Goal: Information Seeking & Learning: Learn about a topic

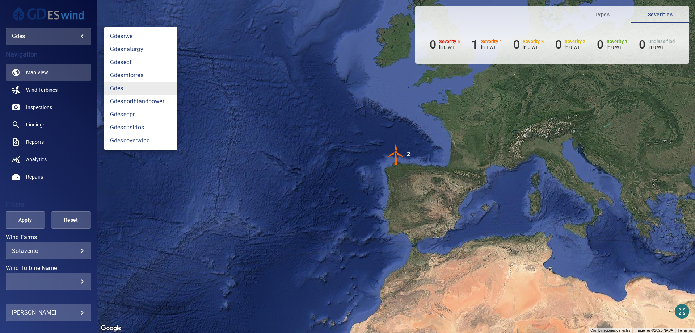
click at [54, 41] on body "Types Severities 0 Severity 5 in 0 WT 1 Severity 4 in 1 WT 0 Severity 3 in 0 WT…" at bounding box center [347, 166] width 695 height 333
click at [138, 126] on link "gdescastrios" at bounding box center [140, 127] width 73 height 13
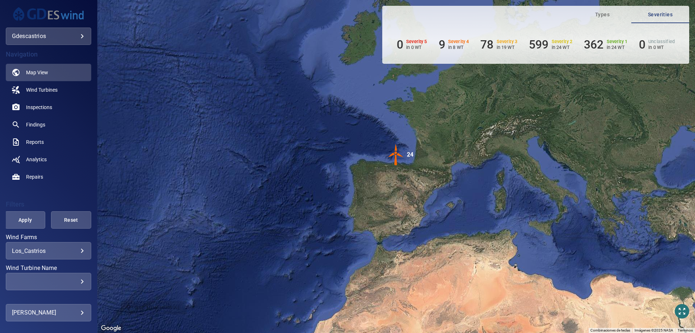
click at [74, 279] on div "​" at bounding box center [48, 281] width 73 height 7
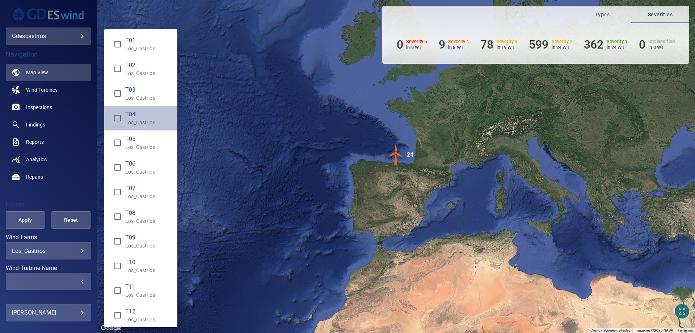
click at [130, 114] on span "T04" at bounding box center [148, 114] width 46 height 9
type input "**********"
click at [31, 219] on div "Wind Turbine Name" at bounding box center [347, 166] width 695 height 333
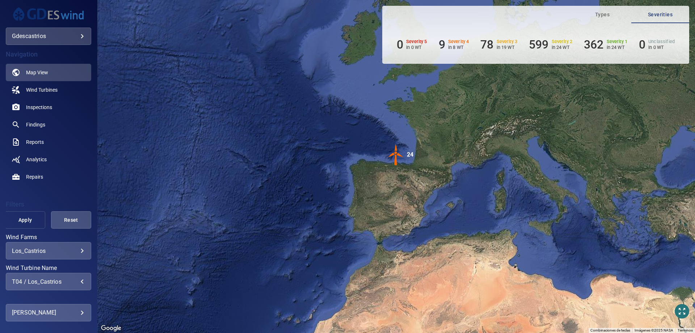
click at [23, 220] on span "Apply" at bounding box center [25, 219] width 22 height 9
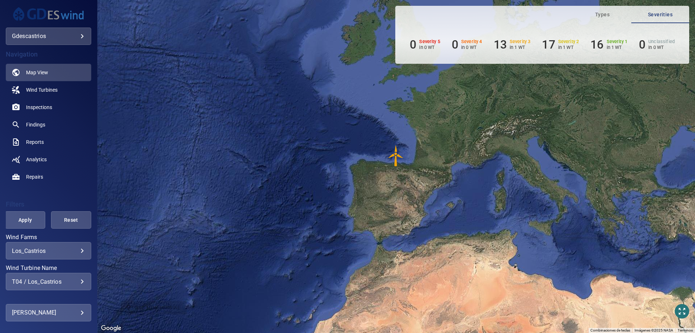
click at [398, 154] on img "T04" at bounding box center [396, 156] width 22 height 22
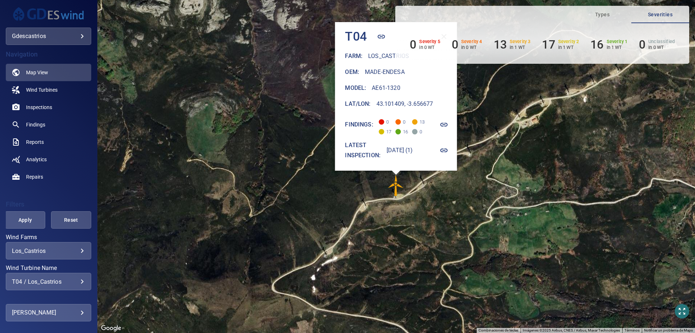
click at [448, 150] on icon "button" at bounding box center [444, 150] width 9 height 9
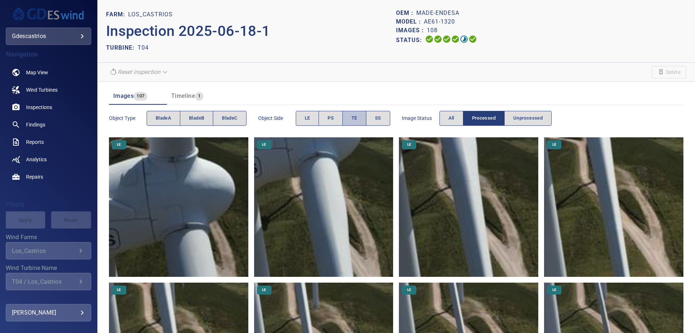
click at [356, 119] on span "TE" at bounding box center [354, 118] width 6 height 8
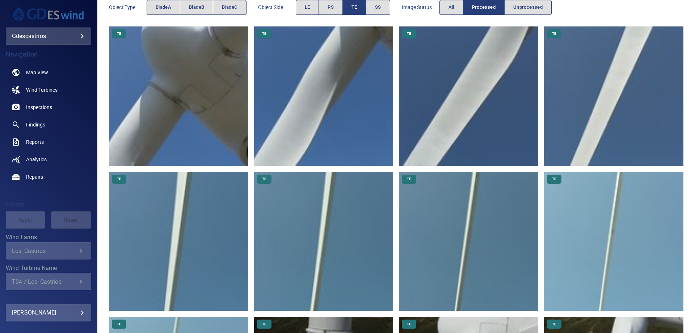
scroll to position [221, 0]
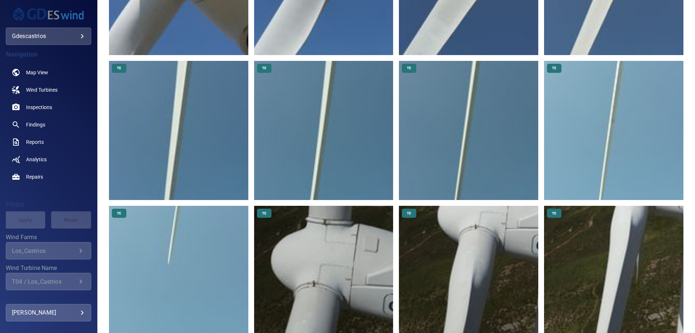
click at [598, 127] on img at bounding box center [613, 130] width 139 height 139
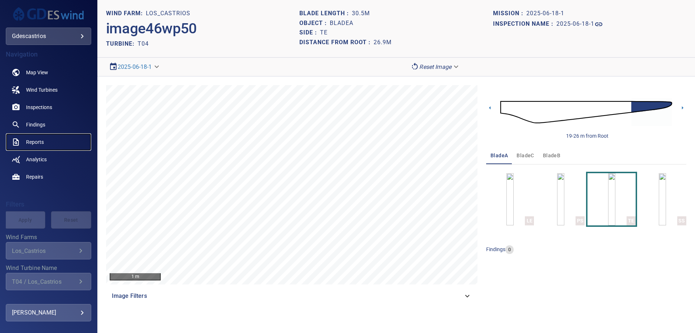
click at [38, 138] on span "Reports" at bounding box center [35, 141] width 18 height 7
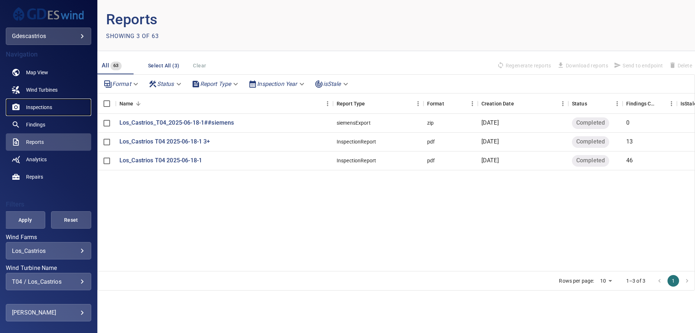
click at [39, 106] on span "Inspections" at bounding box center [39, 106] width 26 height 7
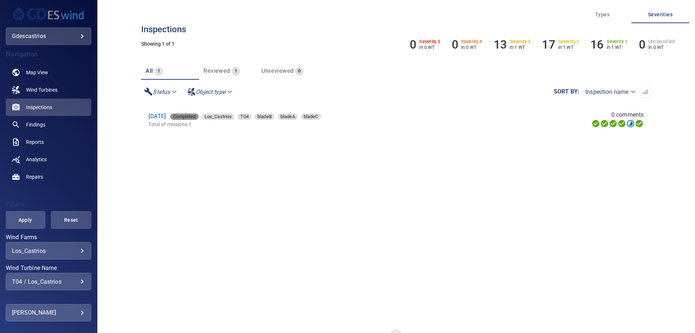
click at [198, 116] on span "Completed" at bounding box center [184, 116] width 28 height 7
type input "*********"
click at [166, 114] on link "[DATE]" at bounding box center [156, 116] width 17 height 7
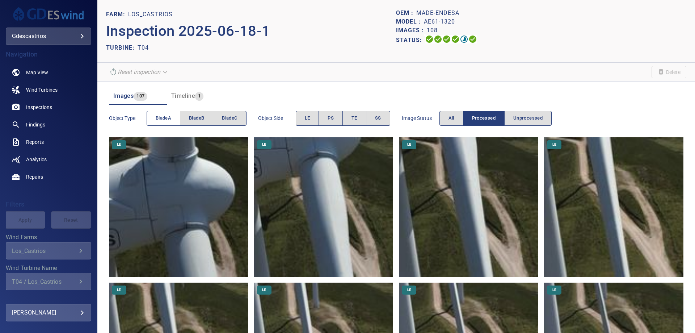
click at [167, 118] on span "bladeA" at bounding box center [164, 118] width 16 height 8
click at [333, 119] on span "PS" at bounding box center [330, 118] width 6 height 8
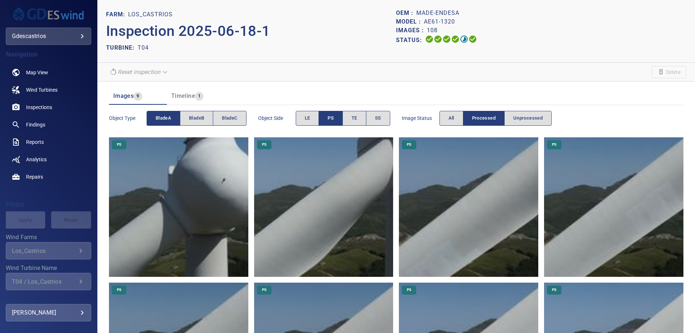
click at [468, 211] on img at bounding box center [468, 206] width 139 height 139
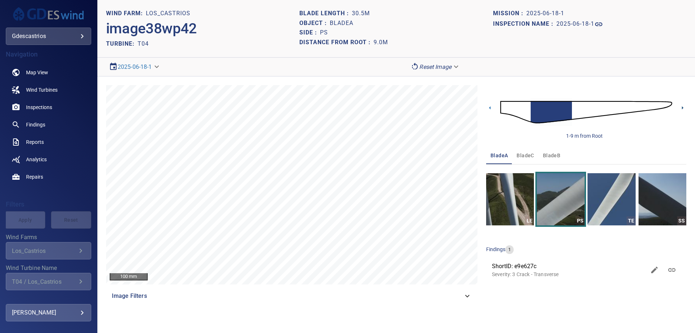
drag, startPoint x: 680, startPoint y: 108, endPoint x: 646, endPoint y: 123, distance: 37.3
click at [680, 108] on icon at bounding box center [683, 108] width 8 height 8
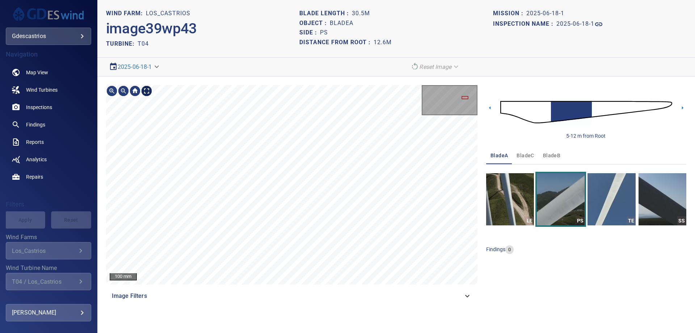
click at [148, 91] on body "**********" at bounding box center [347, 166] width 695 height 333
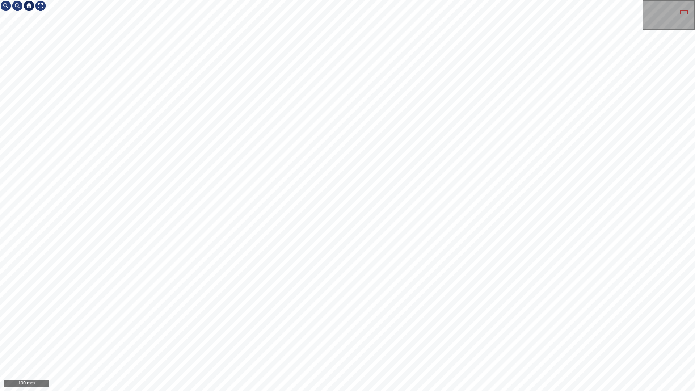
click at [29, 6] on div at bounding box center [29, 6] width 12 height 12
click at [37, 6] on div at bounding box center [41, 6] width 12 height 12
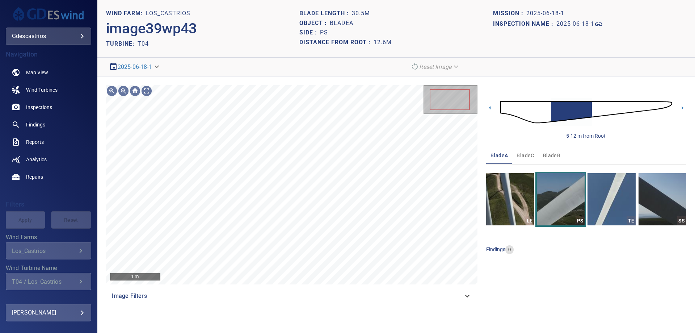
click at [464, 295] on icon at bounding box center [467, 295] width 9 height 9
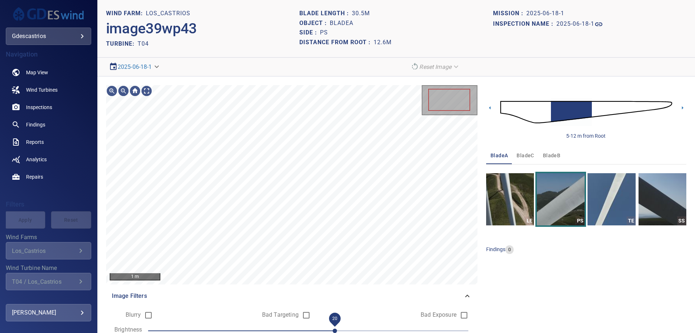
drag, startPoint x: 359, startPoint y: 328, endPoint x: 333, endPoint y: 330, distance: 26.9
click at [333, 329] on span "20" at bounding box center [335, 330] width 4 height 4
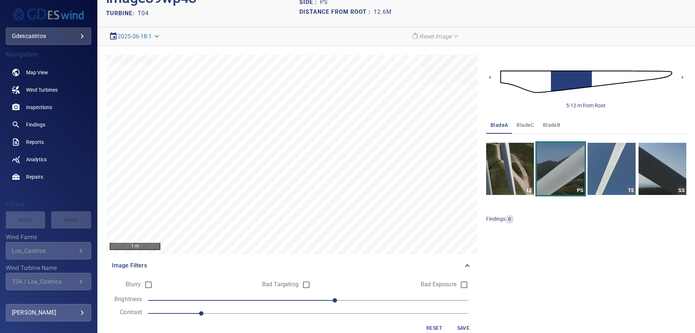
scroll to position [43, 0]
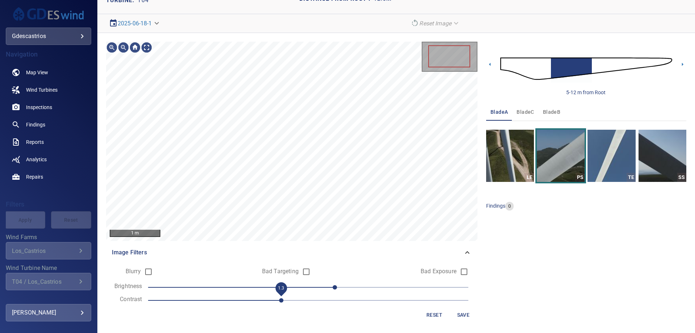
drag, startPoint x: 200, startPoint y: 300, endPoint x: 279, endPoint y: 300, distance: 78.9
click at [279, 300] on span "1.3" at bounding box center [281, 300] width 4 height 4
drag, startPoint x: 301, startPoint y: 287, endPoint x: 238, endPoint y: 291, distance: 63.8
click at [239, 289] on span "-50" at bounding box center [241, 287] width 4 height 4
drag, startPoint x: 281, startPoint y: 300, endPoint x: 317, endPoint y: 300, distance: 35.8
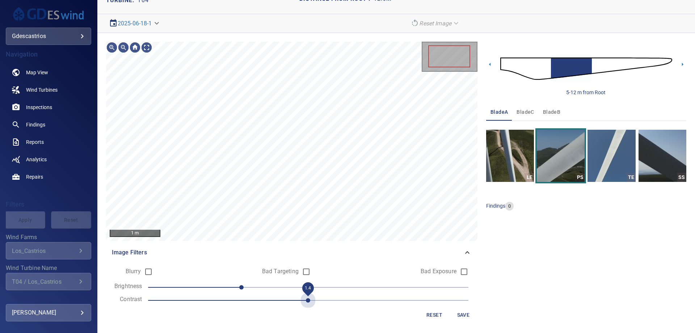
click at [317, 300] on span "1.4" at bounding box center [308, 300] width 320 height 10
drag, startPoint x: 244, startPoint y: 287, endPoint x: 294, endPoint y: 287, distance: 49.9
click at [292, 287] on span "-10" at bounding box center [294, 287] width 4 height 4
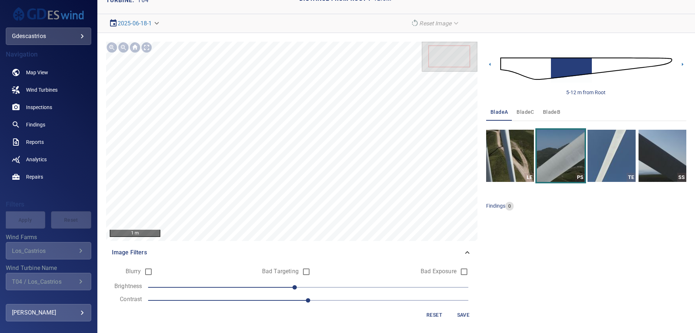
click at [468, 248] on icon at bounding box center [467, 252] width 9 height 9
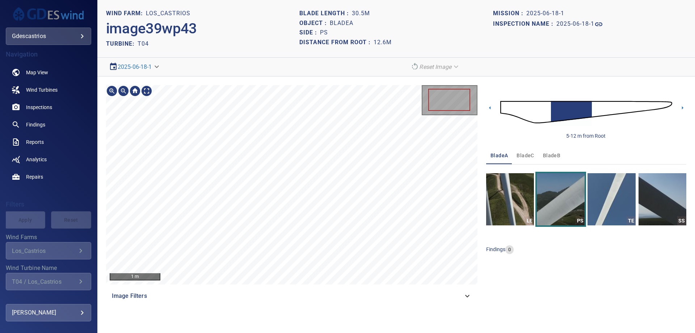
scroll to position [0, 0]
click at [147, 93] on body "**********" at bounding box center [347, 166] width 695 height 333
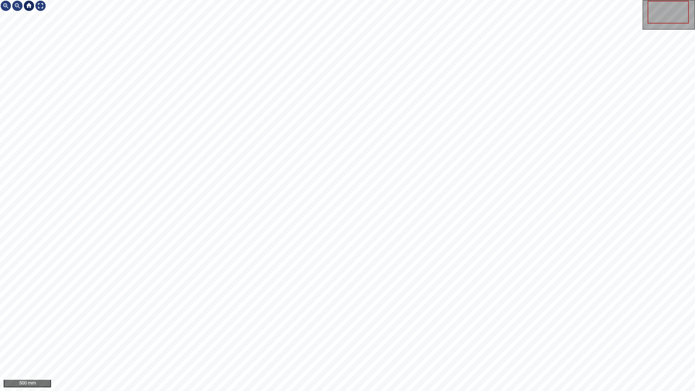
click at [29, 7] on div at bounding box center [29, 6] width 12 height 12
click at [41, 5] on div at bounding box center [41, 6] width 12 height 12
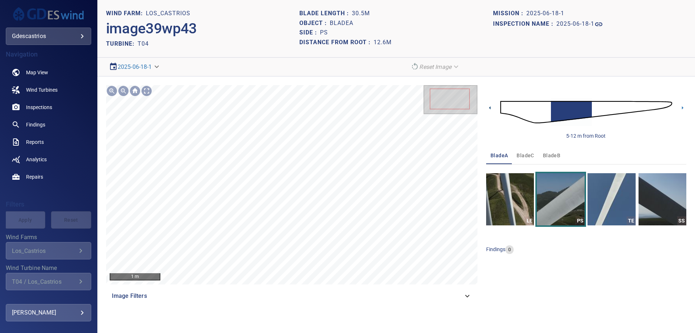
click at [489, 107] on icon at bounding box center [490, 108] width 8 height 8
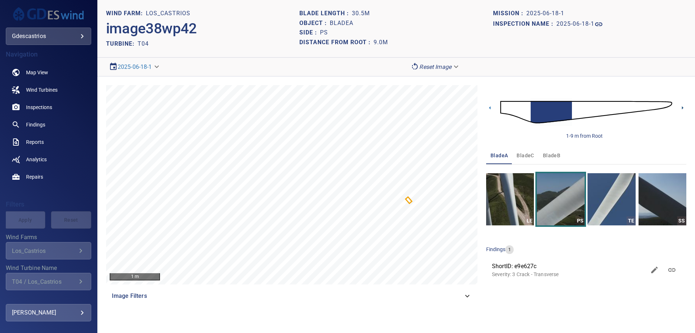
click at [682, 105] on icon at bounding box center [683, 108] width 8 height 8
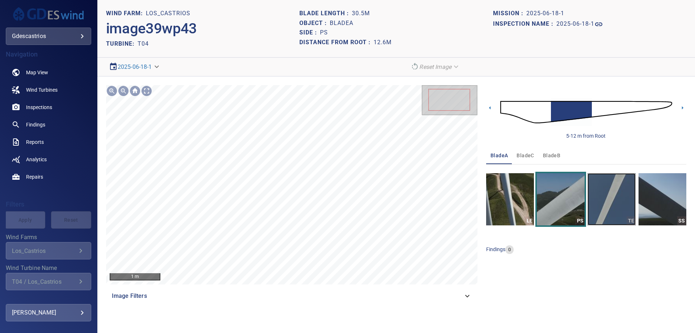
click at [624, 206] on img "button" at bounding box center [611, 199] width 48 height 52
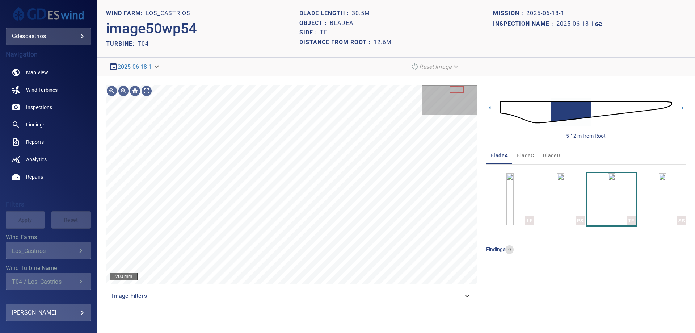
click at [485, 109] on div "200 mm Image Filters 5-12 m from Root bladeA bladeC bladeB LE PS TE SS findings…" at bounding box center [395, 194] width 597 height 237
drag, startPoint x: 490, startPoint y: 107, endPoint x: 481, endPoint y: 115, distance: 11.5
click at [490, 107] on icon at bounding box center [490, 108] width 8 height 8
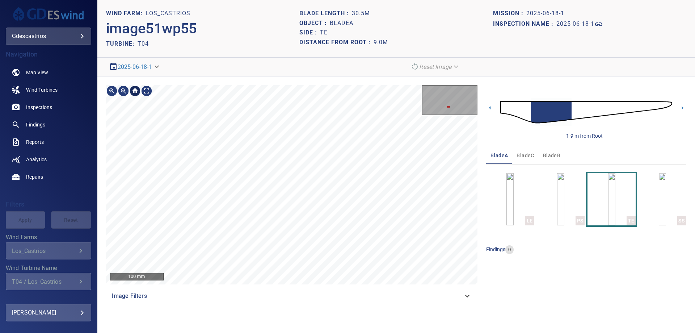
click at [134, 93] on div at bounding box center [135, 91] width 12 height 12
click at [146, 91] on body "**********" at bounding box center [347, 166] width 695 height 333
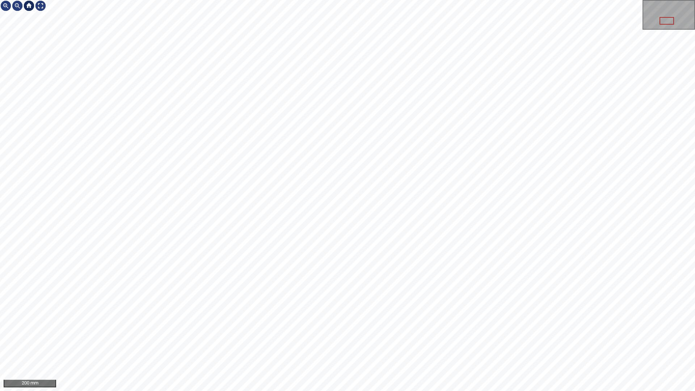
click at [29, 5] on div at bounding box center [29, 6] width 12 height 12
click at [42, 5] on div at bounding box center [41, 6] width 12 height 12
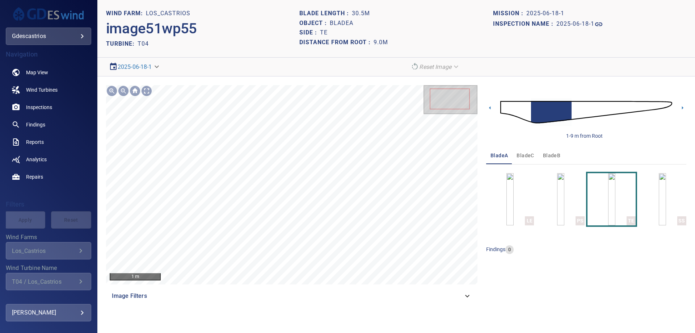
click at [469, 297] on icon at bounding box center [467, 295] width 9 height 9
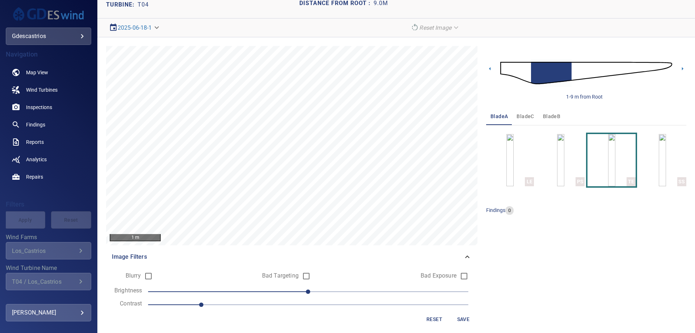
scroll to position [43, 0]
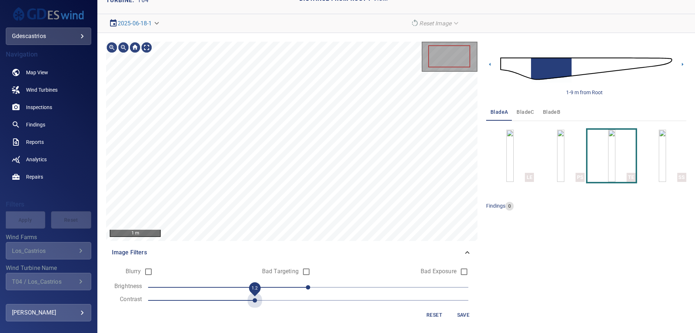
drag, startPoint x: 203, startPoint y: 300, endPoint x: 242, endPoint y: 300, distance: 39.1
click at [242, 300] on span "1.2" at bounding box center [308, 300] width 320 height 10
drag, startPoint x: 309, startPoint y: 285, endPoint x: 339, endPoint y: 284, distance: 30.4
click at [337, 285] on span "20" at bounding box center [335, 287] width 4 height 4
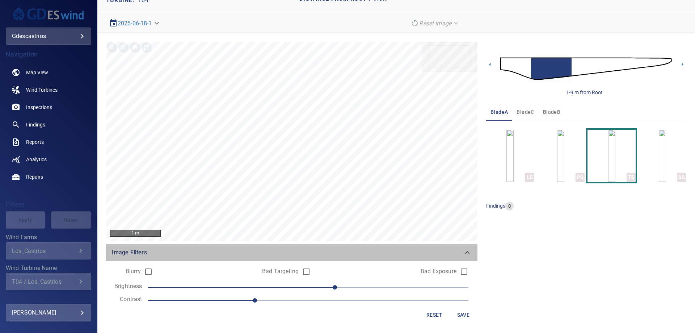
click at [468, 253] on icon at bounding box center [467, 252] width 9 height 9
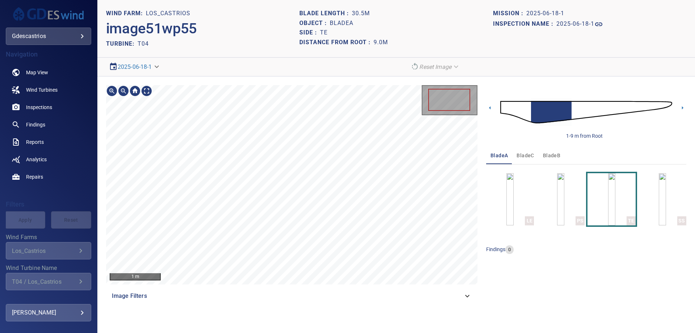
scroll to position [0, 0]
click at [146, 93] on body "**********" at bounding box center [347, 166] width 695 height 333
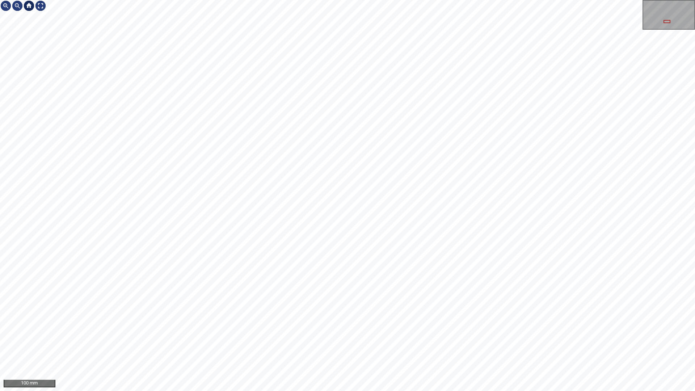
click at [30, 6] on div at bounding box center [29, 6] width 12 height 12
click at [29, 5] on div at bounding box center [29, 6] width 12 height 12
click at [38, 6] on div at bounding box center [41, 6] width 12 height 12
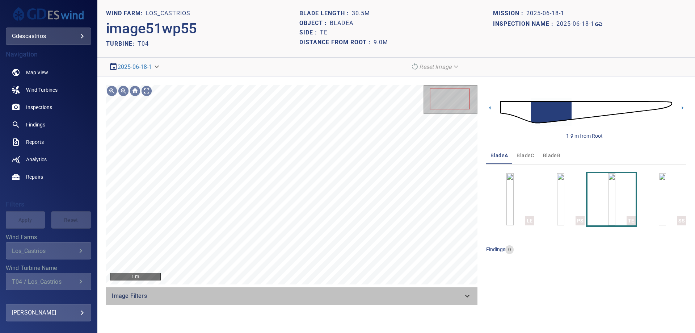
click at [463, 296] on icon at bounding box center [467, 295] width 9 height 9
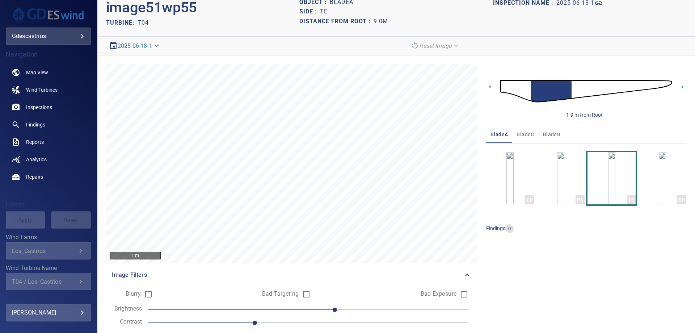
scroll to position [43, 0]
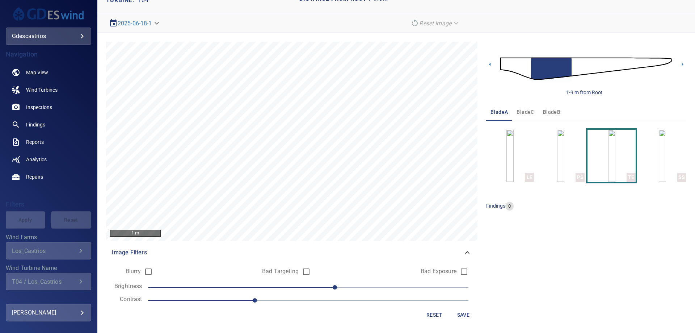
click at [439, 313] on span "Reset" at bounding box center [434, 314] width 17 height 9
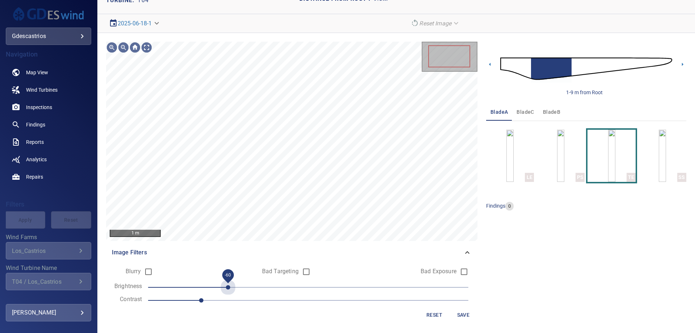
drag, startPoint x: 309, startPoint y: 284, endPoint x: 232, endPoint y: 287, distance: 76.4
click at [230, 287] on span "-60" at bounding box center [228, 287] width 4 height 4
drag, startPoint x: 202, startPoint y: 300, endPoint x: 304, endPoint y: 297, distance: 102.1
click at [306, 298] on span "1.4" at bounding box center [308, 300] width 4 height 4
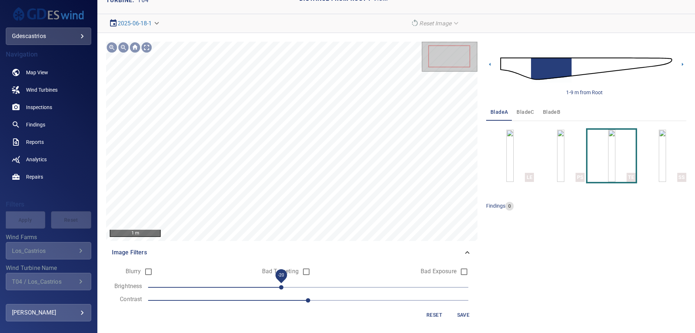
drag, startPoint x: 228, startPoint y: 286, endPoint x: 286, endPoint y: 285, distance: 58.3
click at [283, 285] on span "-20" at bounding box center [281, 287] width 4 height 4
click at [466, 248] on icon at bounding box center [467, 252] width 9 height 9
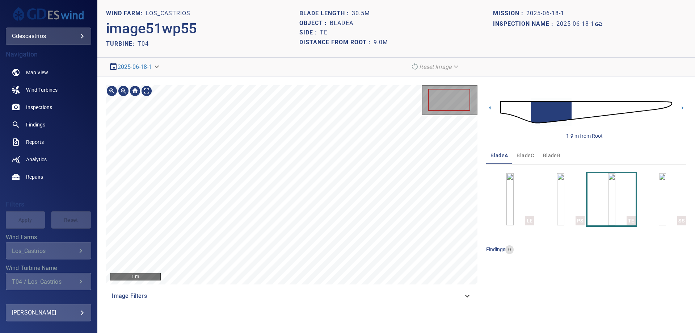
scroll to position [0, 0]
click at [148, 93] on body "**********" at bounding box center [347, 166] width 695 height 333
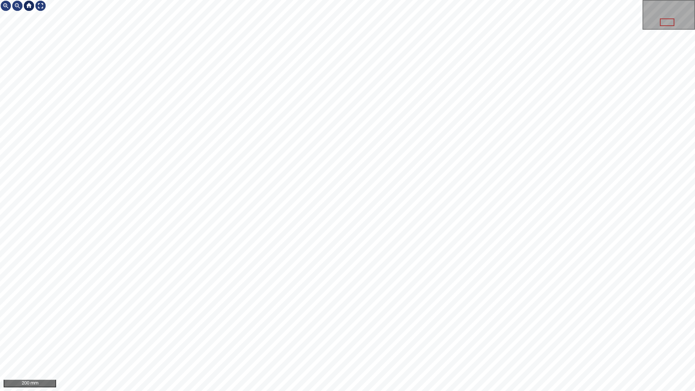
click at [29, 7] on div at bounding box center [29, 6] width 12 height 12
click at [33, 2] on div at bounding box center [29, 6] width 12 height 12
click at [41, 5] on div at bounding box center [41, 6] width 12 height 12
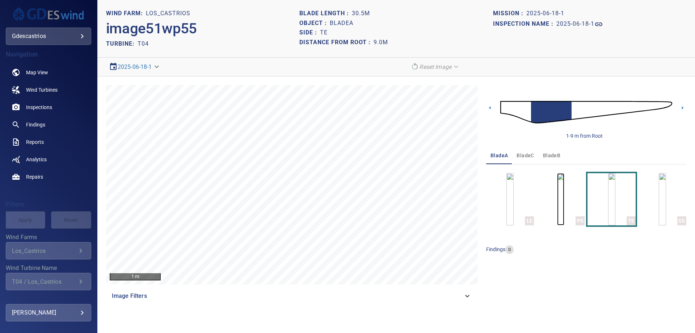
click at [564, 199] on img "button" at bounding box center [560, 199] width 7 height 52
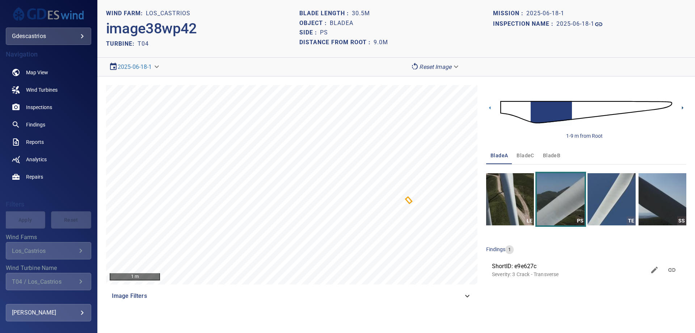
click at [681, 107] on icon at bounding box center [683, 108] width 8 height 8
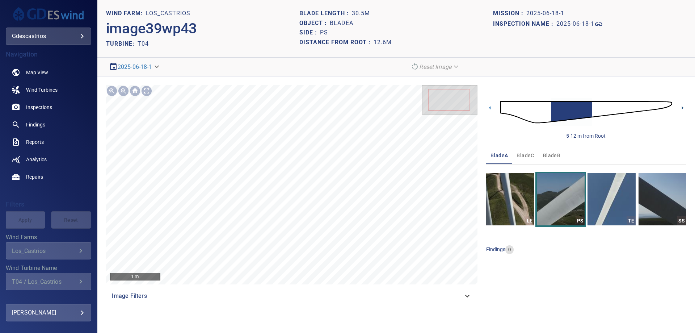
click at [683, 107] on icon at bounding box center [683, 108] width 8 height 8
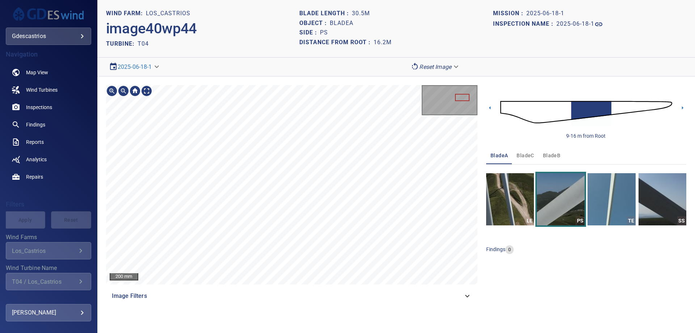
click at [259, 290] on div "200 mm Image Filters" at bounding box center [291, 194] width 371 height 219
click at [620, 209] on img "button" at bounding box center [611, 199] width 48 height 52
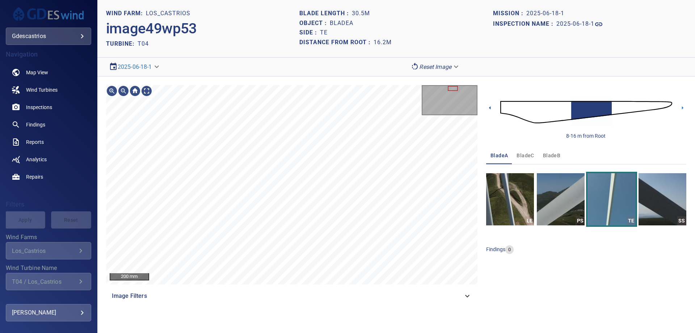
click at [486, 106] on icon at bounding box center [490, 108] width 8 height 8
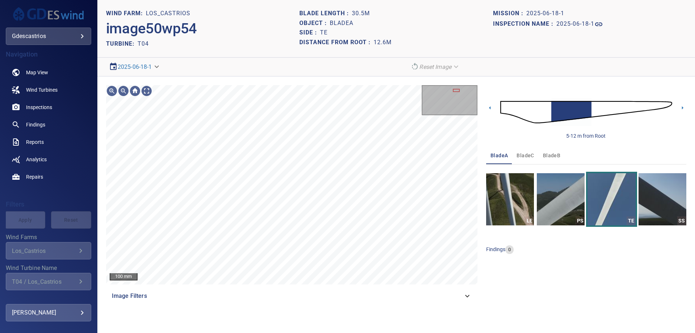
click at [468, 293] on icon at bounding box center [467, 295] width 9 height 9
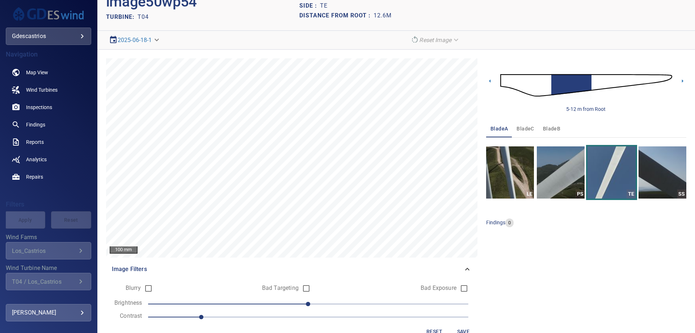
scroll to position [37, 0]
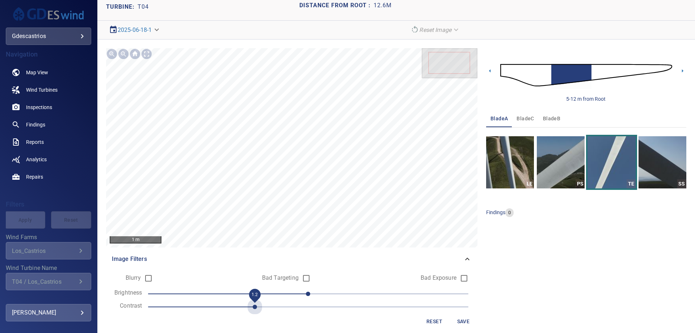
drag, startPoint x: 200, startPoint y: 307, endPoint x: 244, endPoint y: 307, distance: 43.4
click at [244, 307] on span "1.2" at bounding box center [308, 306] width 320 height 10
click at [471, 256] on icon at bounding box center [467, 258] width 9 height 9
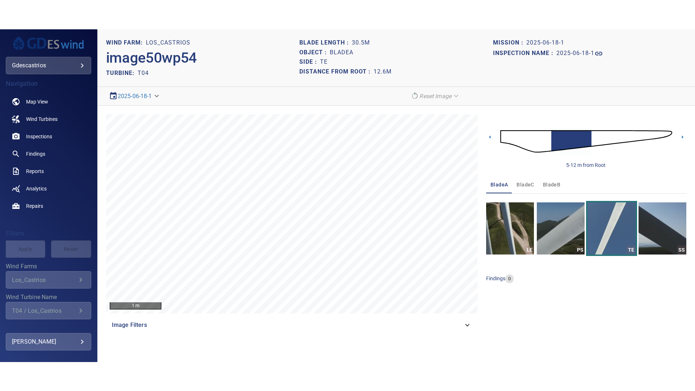
scroll to position [0, 0]
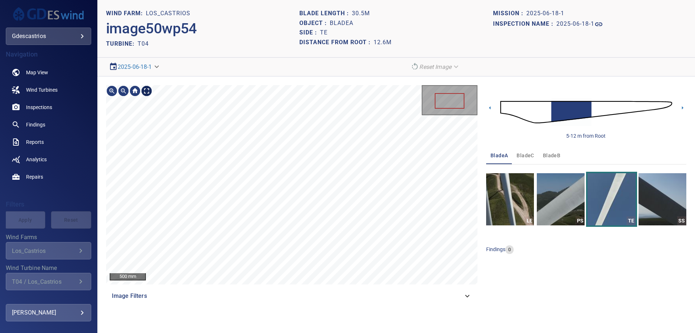
click at [143, 92] on body "**********" at bounding box center [347, 166] width 695 height 333
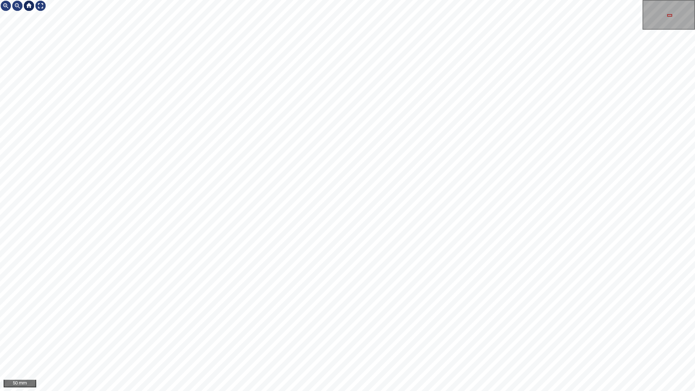
click at [31, 5] on div at bounding box center [29, 6] width 12 height 12
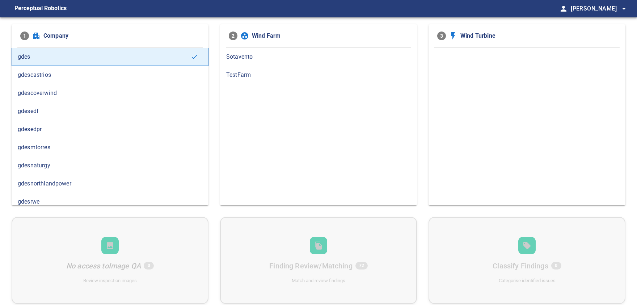
click at [32, 73] on span "gdescastrios" at bounding box center [110, 75] width 185 height 9
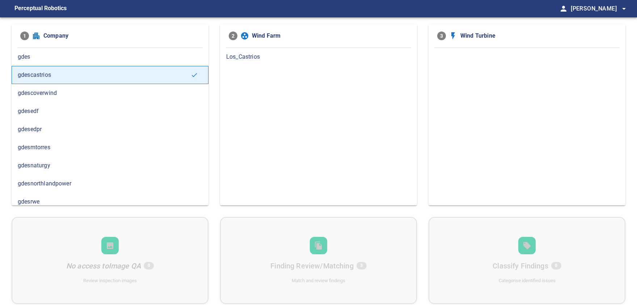
click at [255, 58] on span "Los_Castrios" at bounding box center [318, 56] width 185 height 9
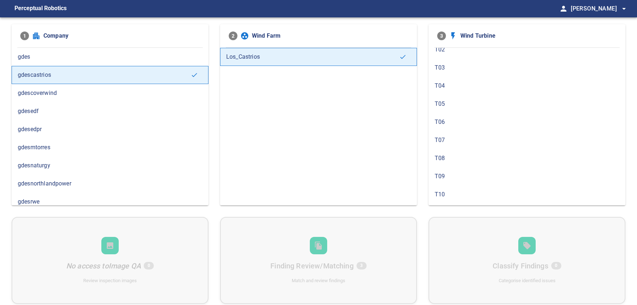
scroll to position [24, 0]
click at [448, 87] on span "T04" at bounding box center [527, 87] width 185 height 9
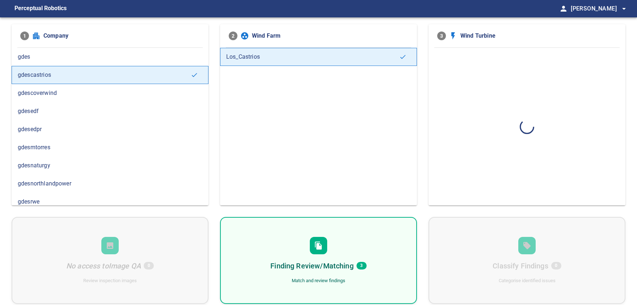
scroll to position [0, 0]
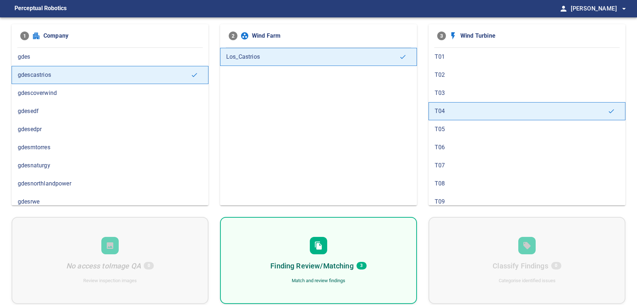
click at [317, 244] on icon at bounding box center [318, 245] width 7 height 8
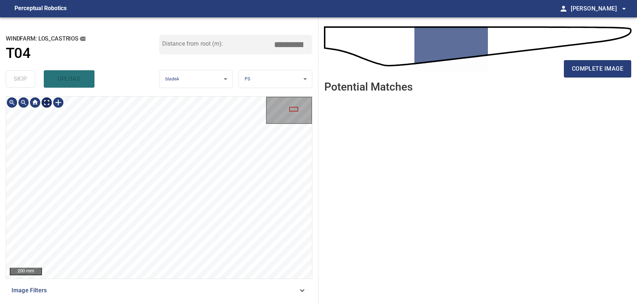
click at [49, 103] on body "**********" at bounding box center [318, 152] width 637 height 305
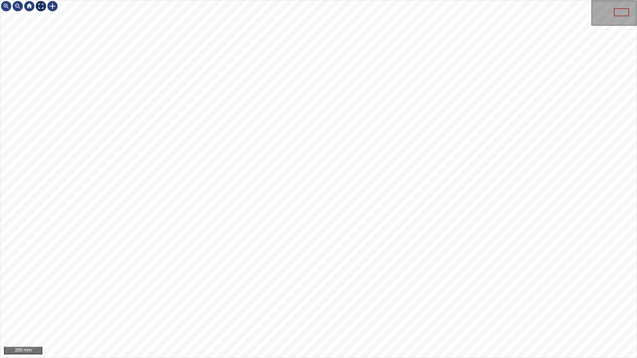
click at [42, 6] on img at bounding box center [41, 6] width 12 height 12
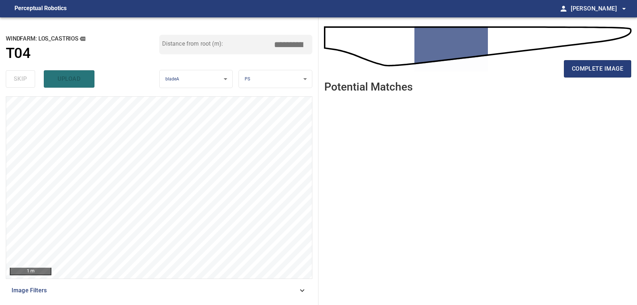
type input "****"
